Goal: Communication & Community: Answer question/provide support

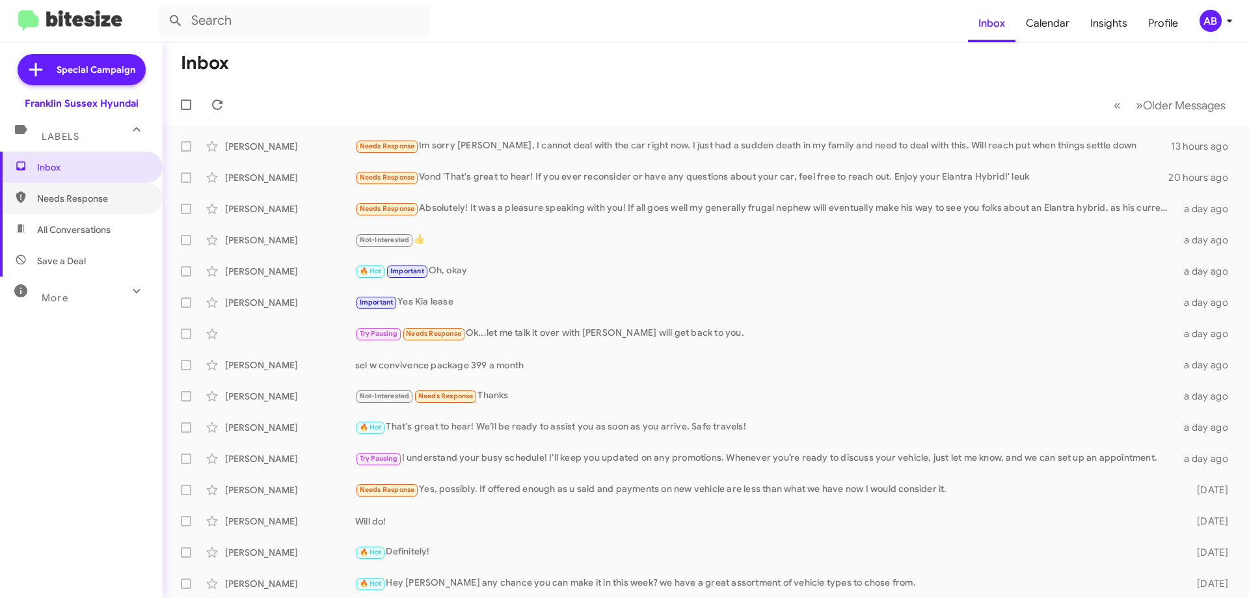
click at [109, 193] on span "Needs Response" at bounding box center [92, 198] width 111 height 13
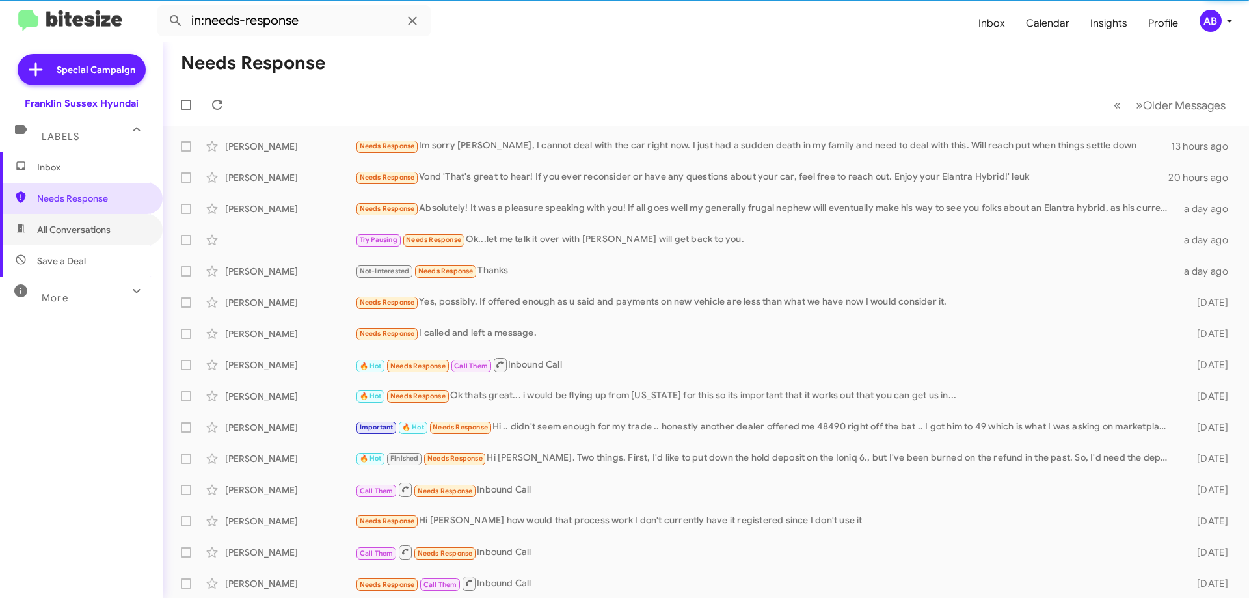
click at [98, 221] on span "All Conversations" at bounding box center [81, 229] width 163 height 31
type input "in:all-conversations"
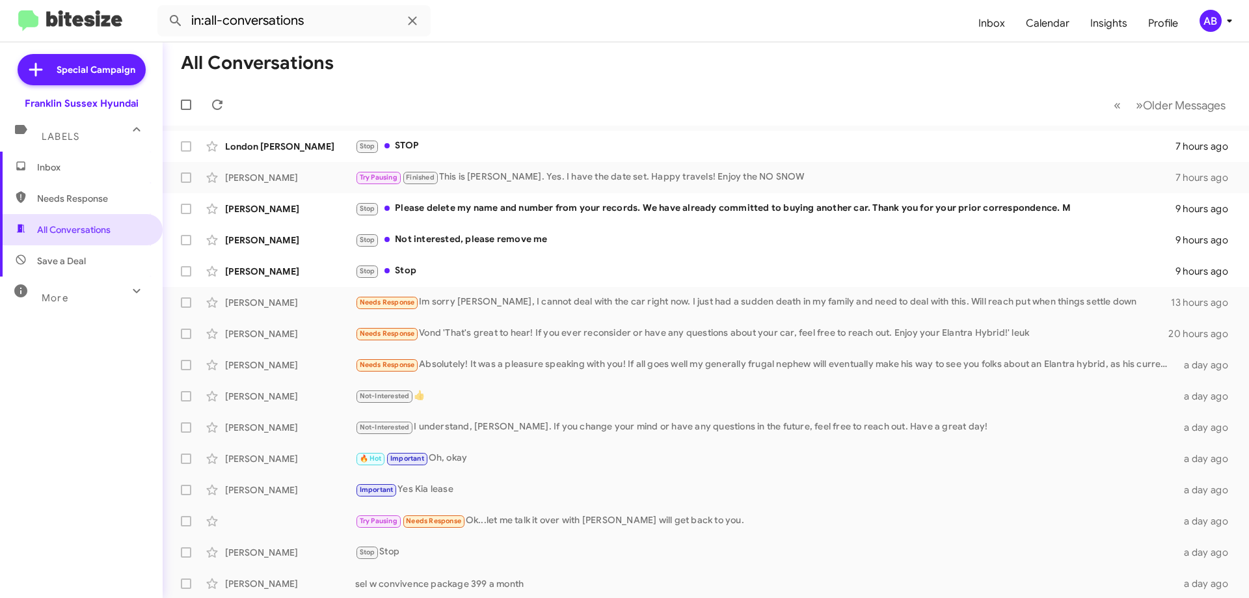
click at [590, 208] on div "Stop Please delete my name and number from your records. We have already commit…" at bounding box center [765, 208] width 821 height 15
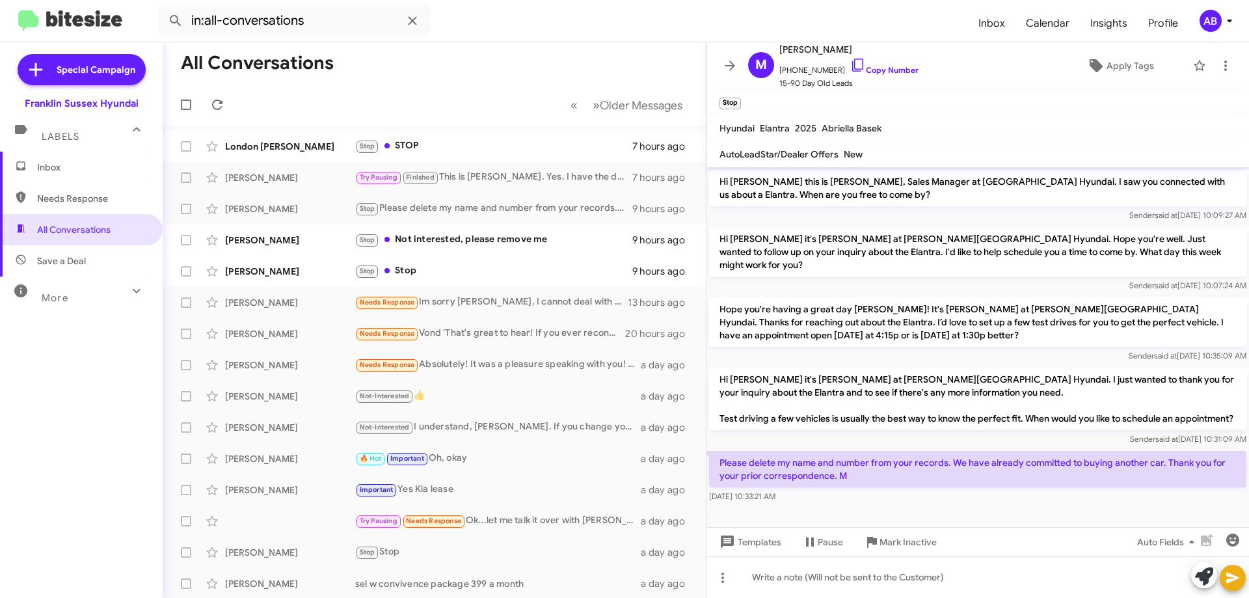
scroll to position [5, 0]
click at [726, 65] on icon at bounding box center [730, 66] width 10 height 10
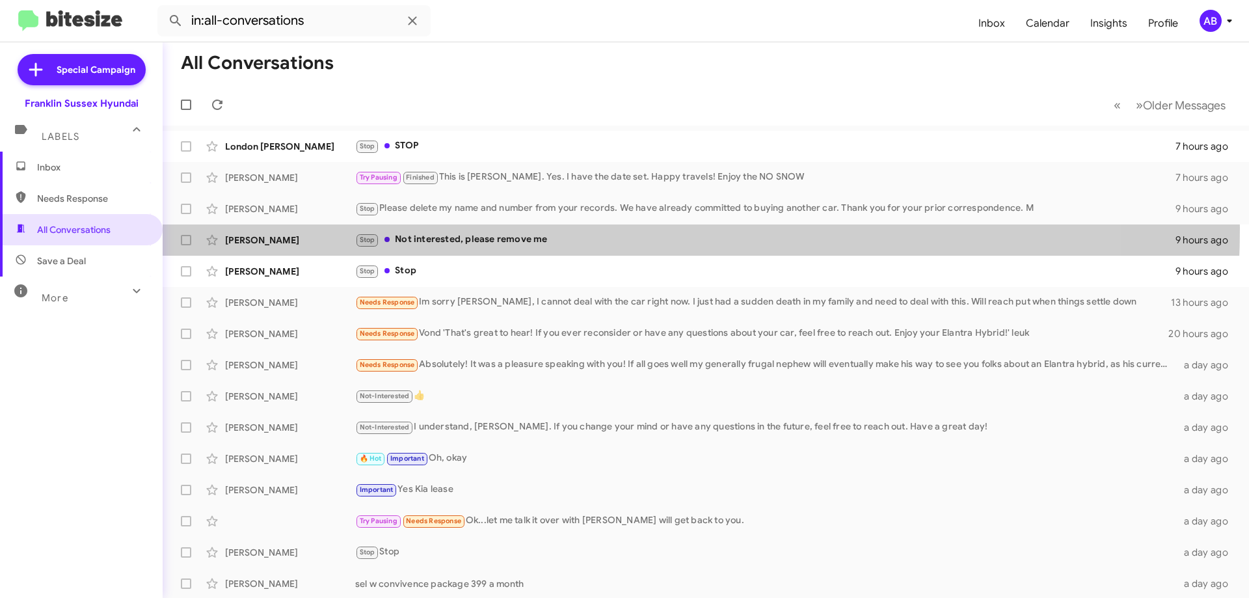
click at [519, 228] on div "[PERSON_NAME] Stop Not interested, please remove me 9 hours ago" at bounding box center [706, 240] width 1066 height 26
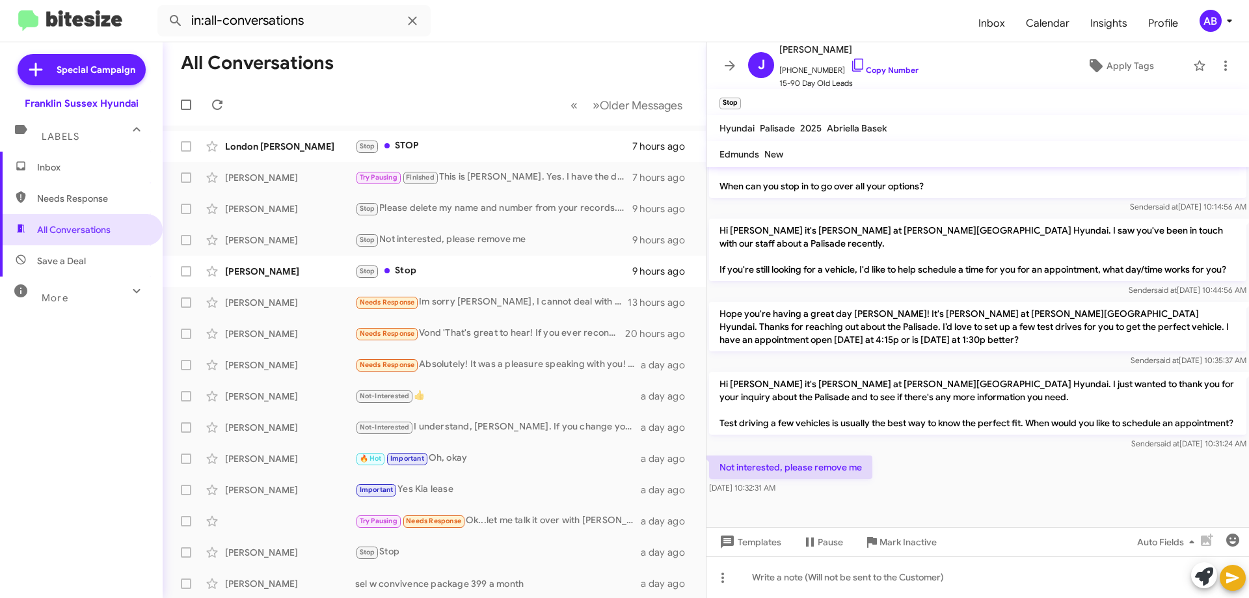
scroll to position [575, 0]
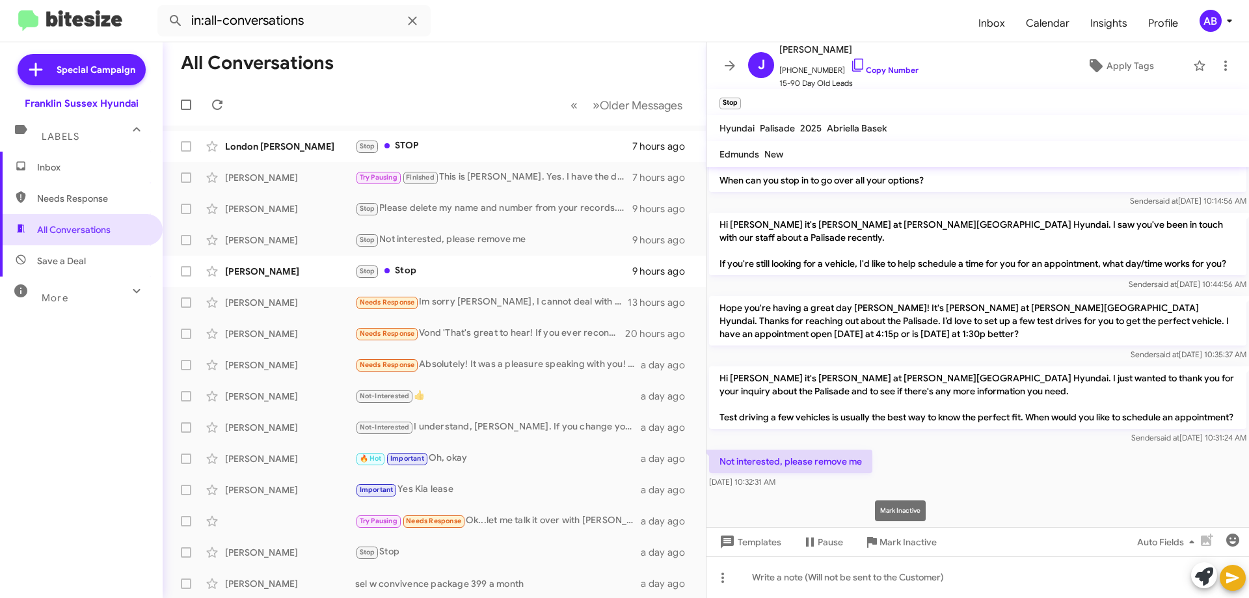
click at [902, 543] on span "Mark Inactive" at bounding box center [908, 541] width 57 height 23
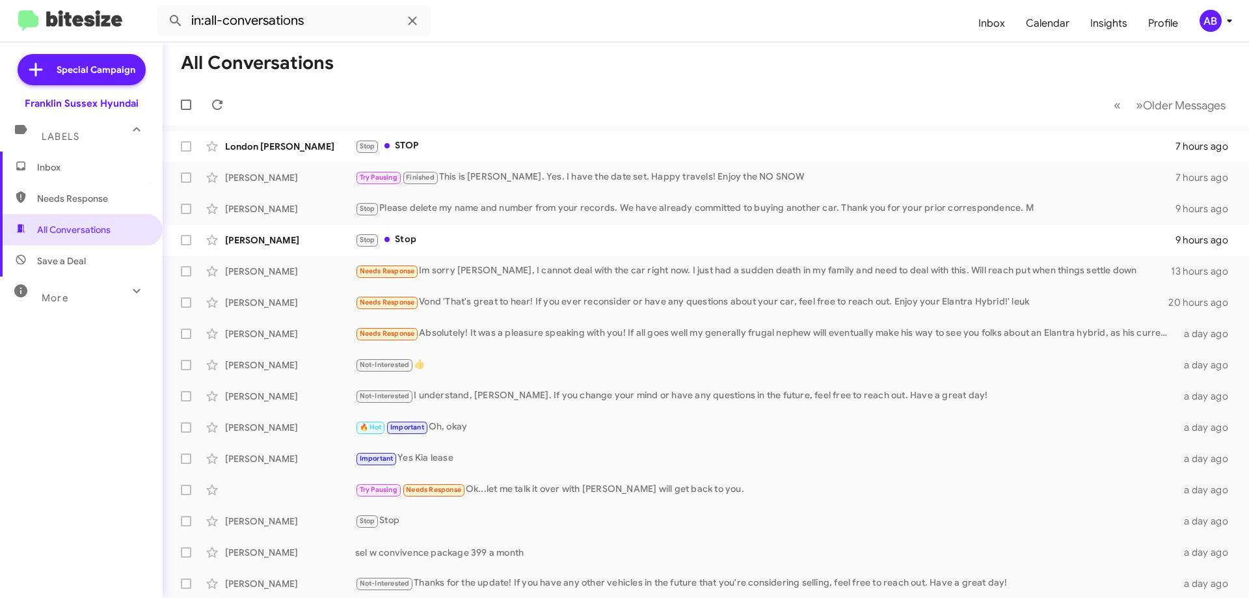
click at [102, 285] on div "More" at bounding box center [68, 292] width 116 height 24
click at [487, 208] on div "Stop Please delete my name and number from your records. We have already commit…" at bounding box center [765, 208] width 821 height 15
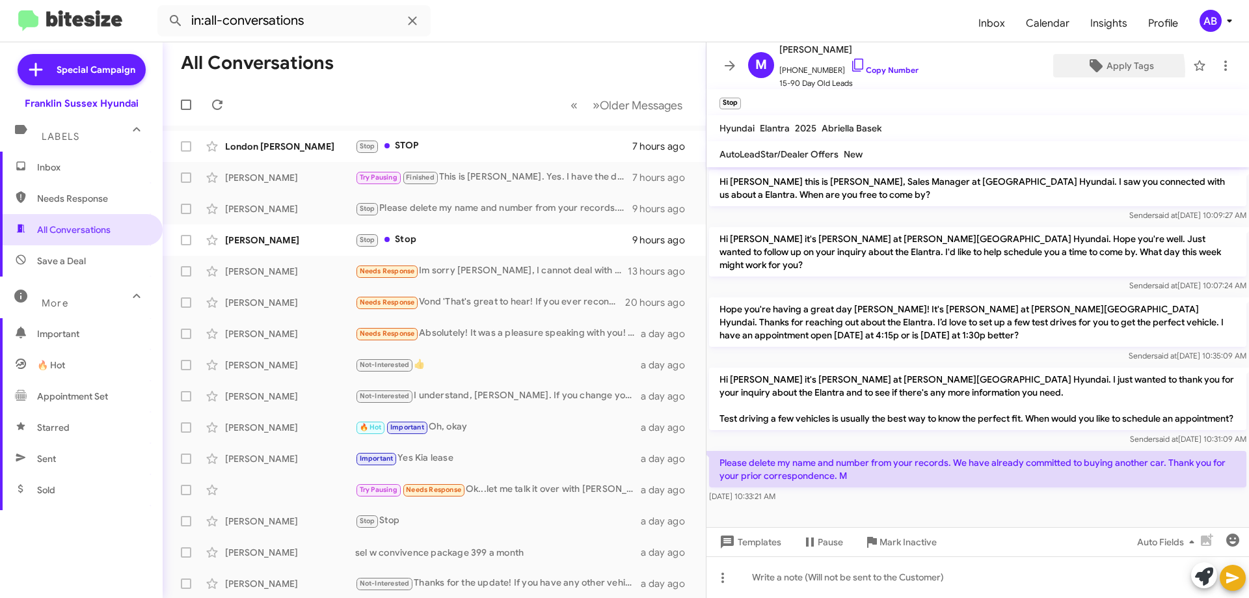
click at [1097, 71] on span "Apply Tags" at bounding box center [1120, 65] width 113 height 23
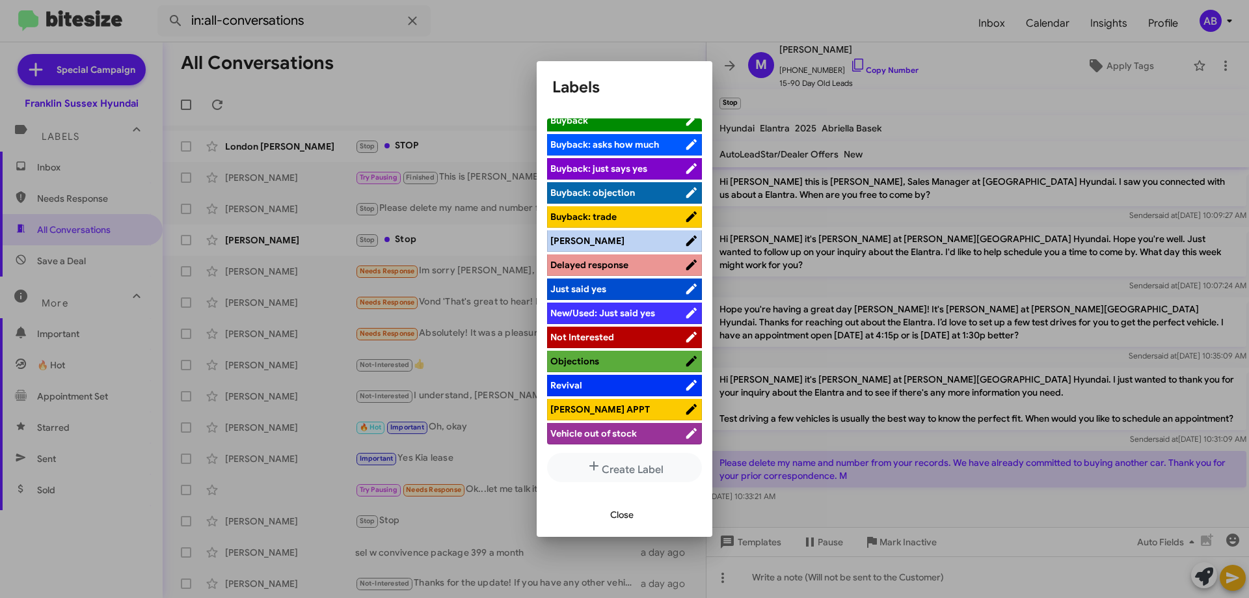
scroll to position [5, 0]
click at [642, 331] on span "Not Interested" at bounding box center [618, 337] width 134 height 13
click at [644, 515] on button "Close" at bounding box center [622, 514] width 44 height 23
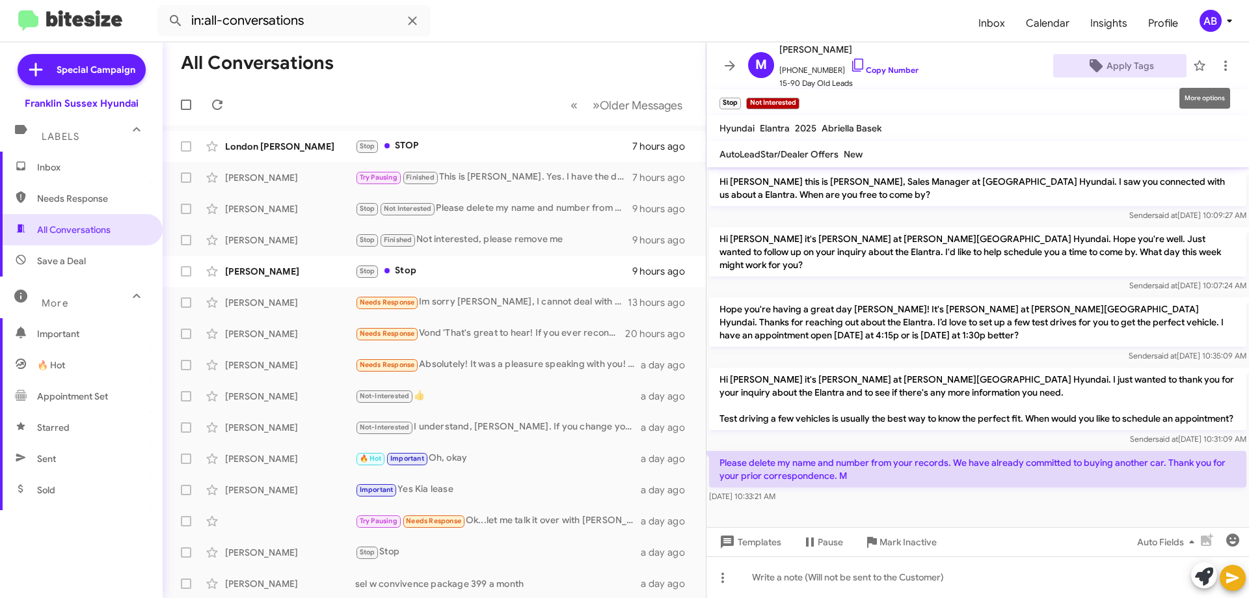
click at [1223, 68] on icon at bounding box center [1226, 66] width 16 height 16
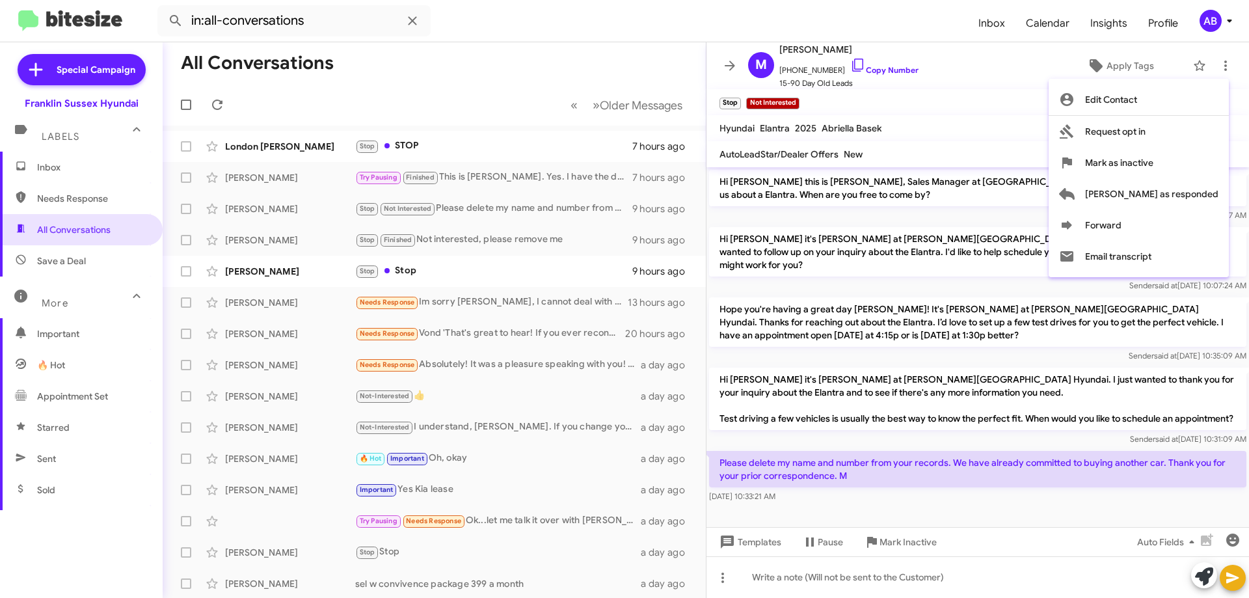
click at [590, 46] on div at bounding box center [624, 299] width 1249 height 598
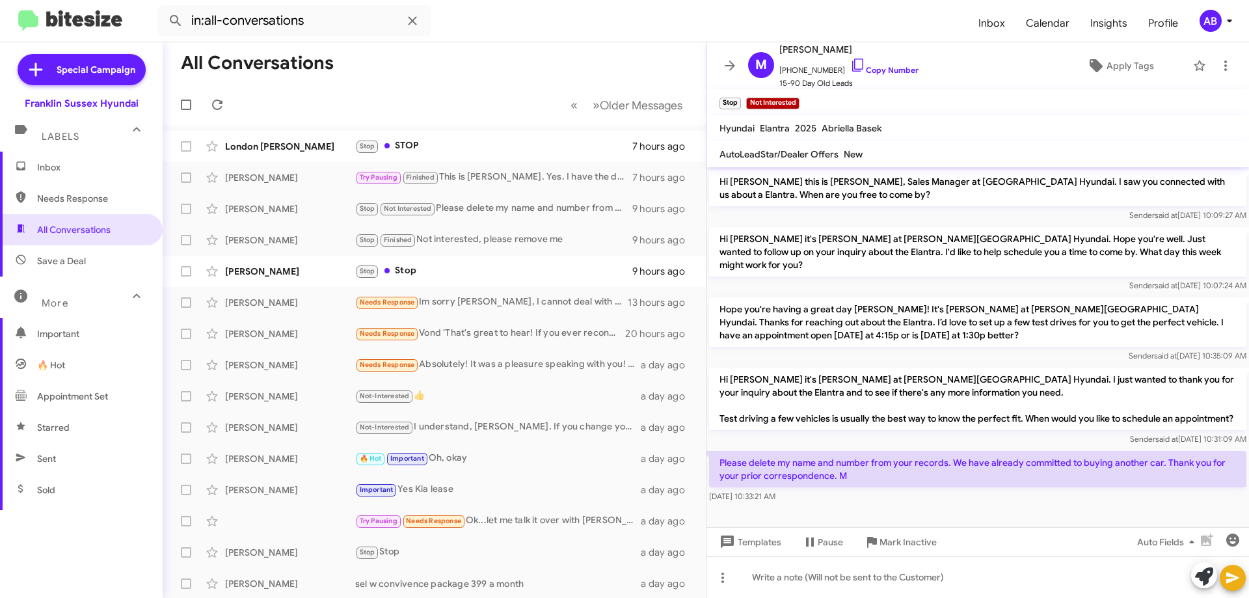
click at [728, 62] on icon at bounding box center [730, 66] width 16 height 16
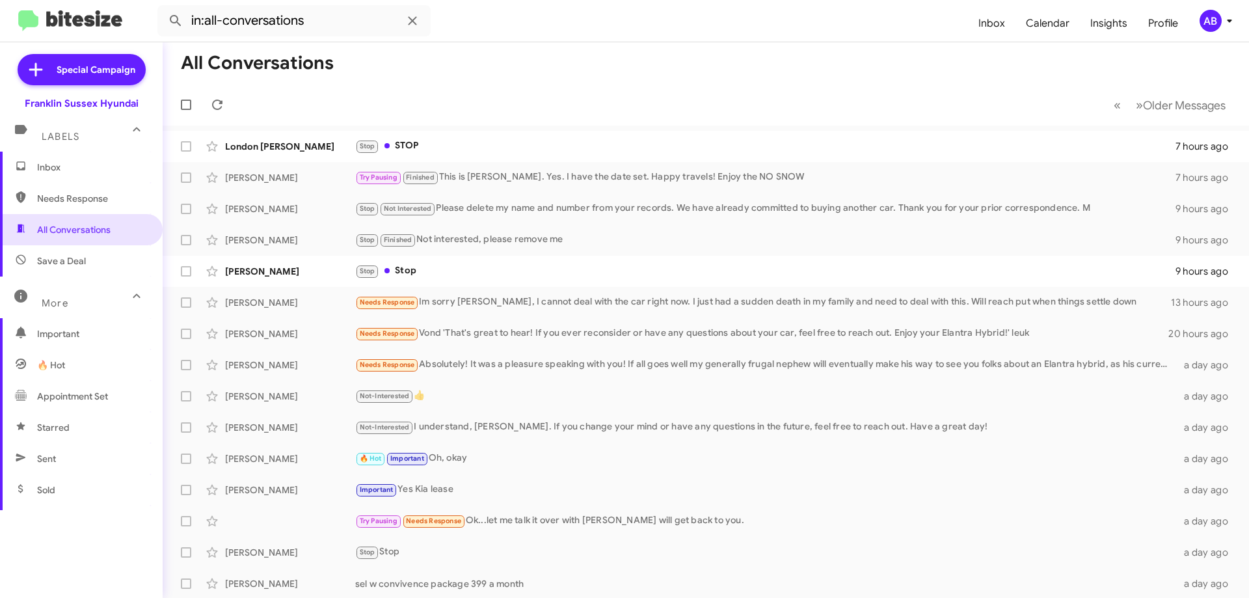
click at [430, 142] on div "Stop STOP" at bounding box center [765, 146] width 821 height 15
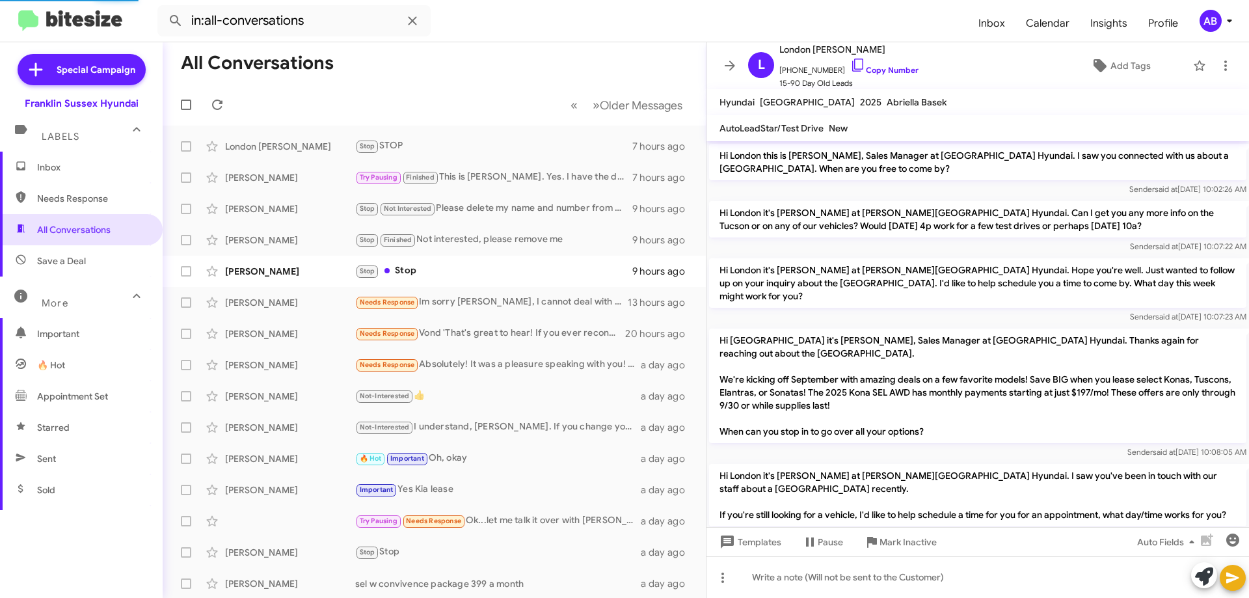
scroll to position [257, 0]
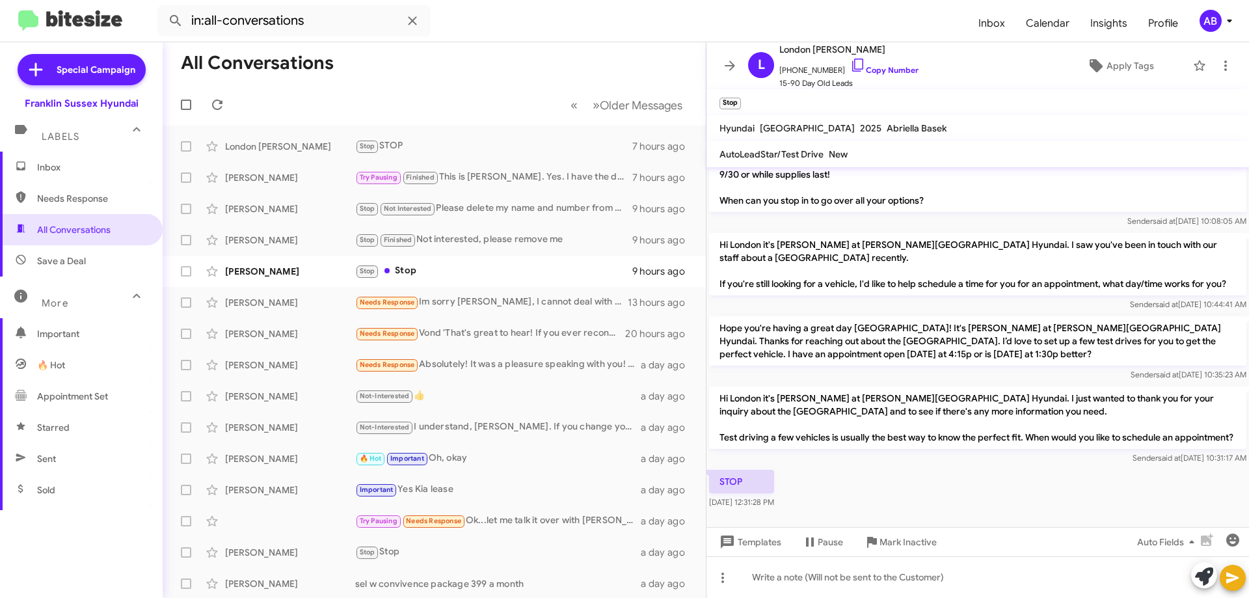
click at [732, 62] on icon at bounding box center [730, 66] width 10 height 10
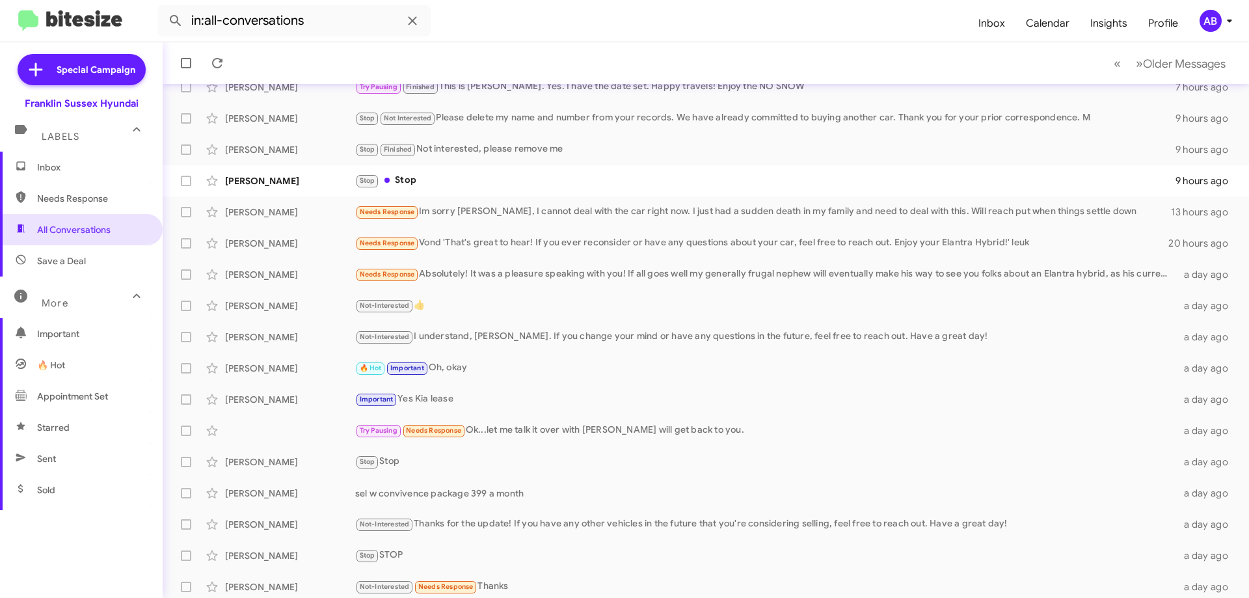
scroll to position [27, 0]
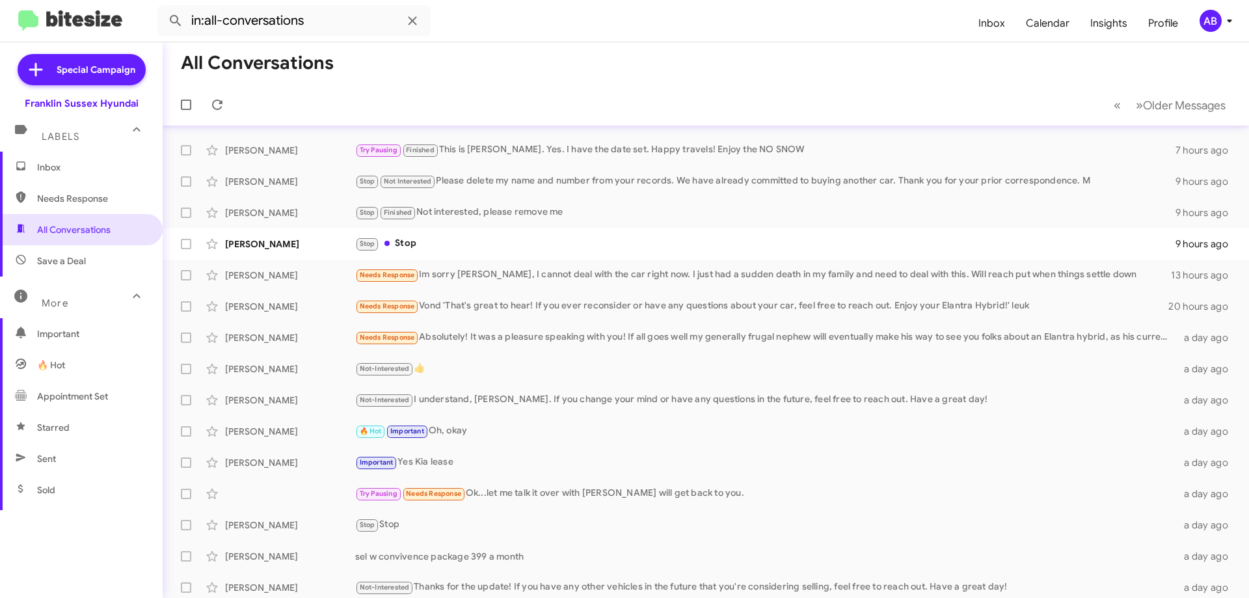
click at [488, 244] on div "Stop Stop" at bounding box center [765, 243] width 821 height 15
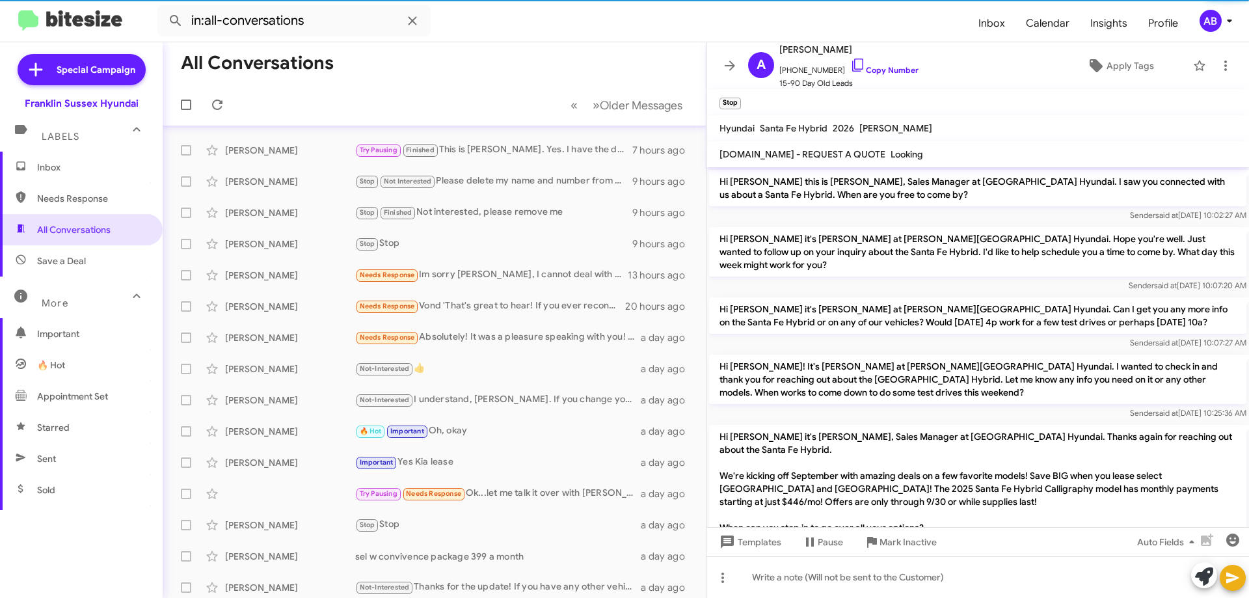
scroll to position [346, 0]
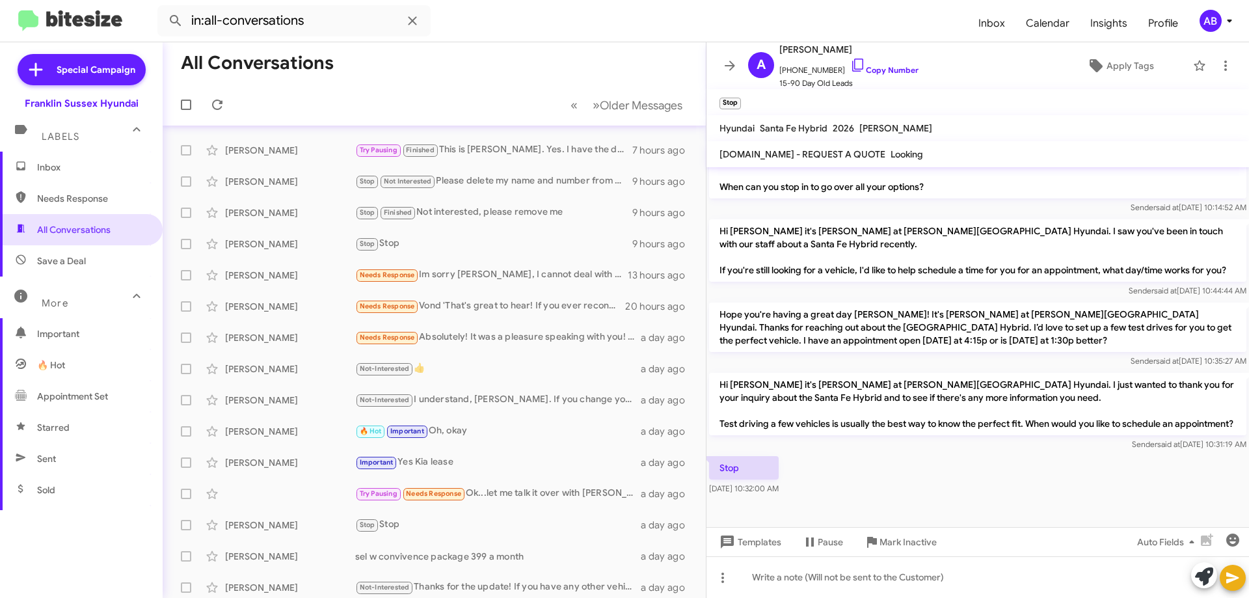
click at [724, 61] on icon at bounding box center [730, 66] width 16 height 16
